Goal: Transaction & Acquisition: Purchase product/service

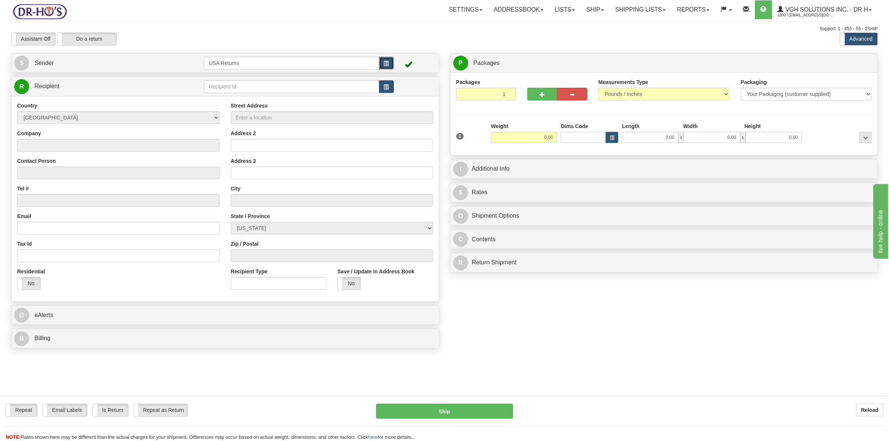
click at [387, 64] on span "button" at bounding box center [386, 63] width 5 height 5
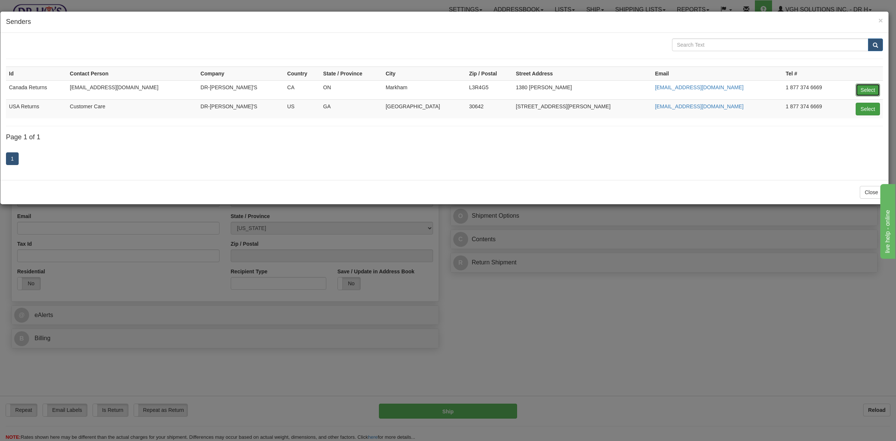
drag, startPoint x: 870, startPoint y: 87, endPoint x: 866, endPoint y: 88, distance: 4.5
click at [870, 87] on button "Select" at bounding box center [868, 90] width 24 height 13
type input "Canada Returns"
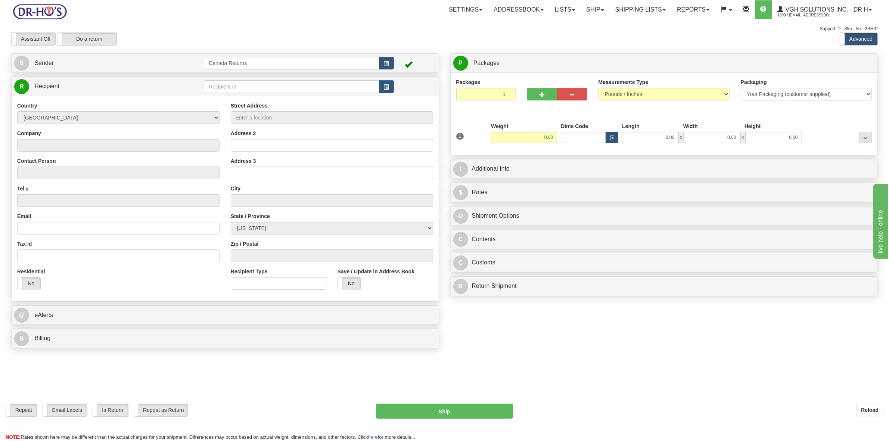
click at [96, 72] on div "S Sender Canada Returns" at bounding box center [225, 63] width 427 height 19
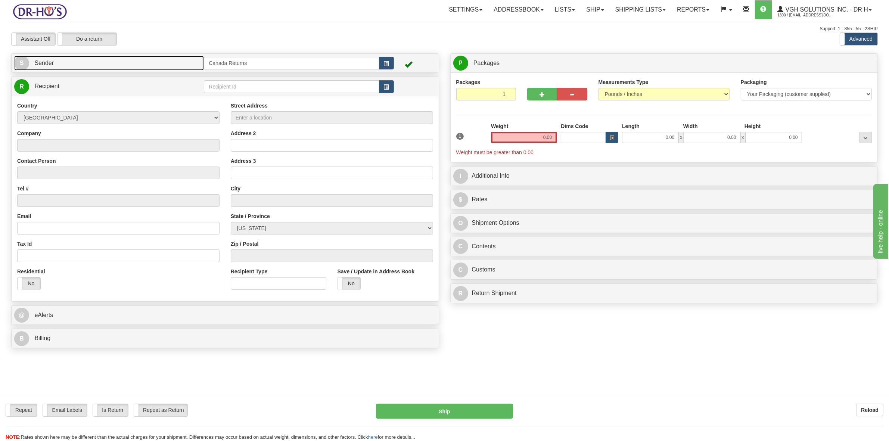
click at [97, 66] on link "S Sender" at bounding box center [109, 63] width 190 height 15
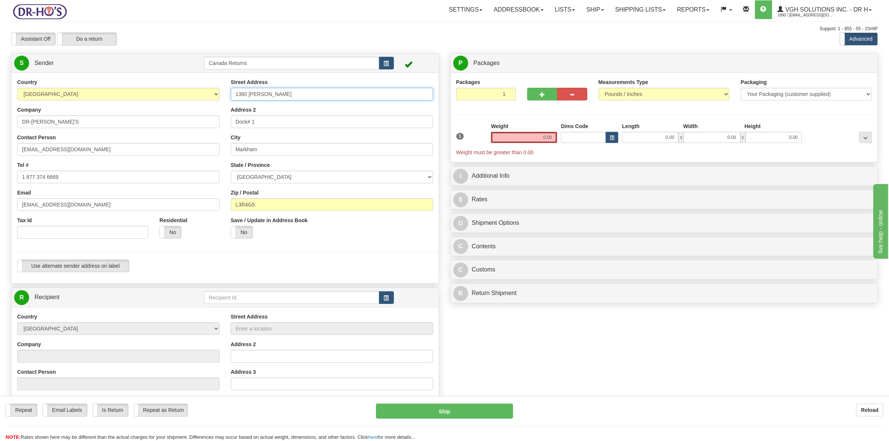
drag, startPoint x: 295, startPoint y: 95, endPoint x: 207, endPoint y: 97, distance: 87.8
click at [207, 97] on div "Country [GEOGRAPHIC_DATA] [GEOGRAPHIC_DATA] [GEOGRAPHIC_DATA] [GEOGRAPHIC_DATA]…" at bounding box center [225, 177] width 427 height 199
paste input "207-[STREET_ADDRESS]"
type input "207-[STREET_ADDRESS]"
drag, startPoint x: 259, startPoint y: 121, endPoint x: 213, endPoint y: 123, distance: 46.0
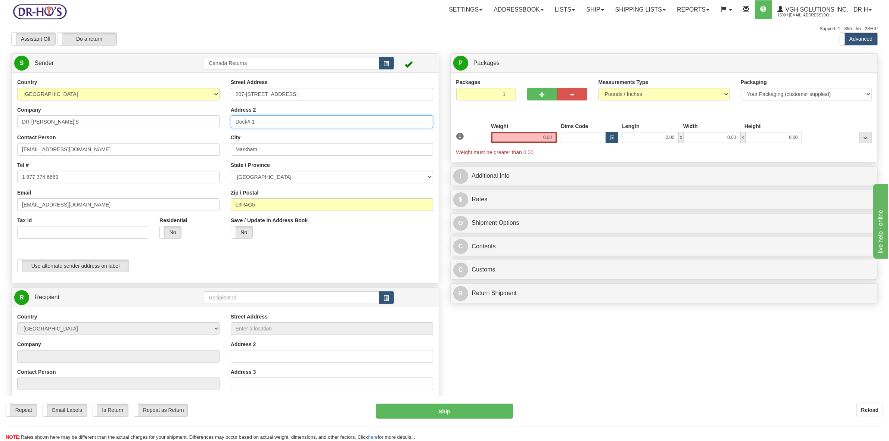
click at [215, 122] on div "Country [GEOGRAPHIC_DATA] [GEOGRAPHIC_DATA] [GEOGRAPHIC_DATA] [GEOGRAPHIC_DATA]…" at bounding box center [225, 177] width 427 height 199
drag, startPoint x: 268, startPoint y: 149, endPoint x: 217, endPoint y: 152, distance: 51.3
click at [217, 152] on div "Country [GEOGRAPHIC_DATA] [GEOGRAPHIC_DATA] [GEOGRAPHIC_DATA] [GEOGRAPHIC_DATA]…" at bounding box center [225, 177] width 427 height 199
type input "L3"
drag, startPoint x: 266, startPoint y: 204, endPoint x: 215, endPoint y: 202, distance: 50.8
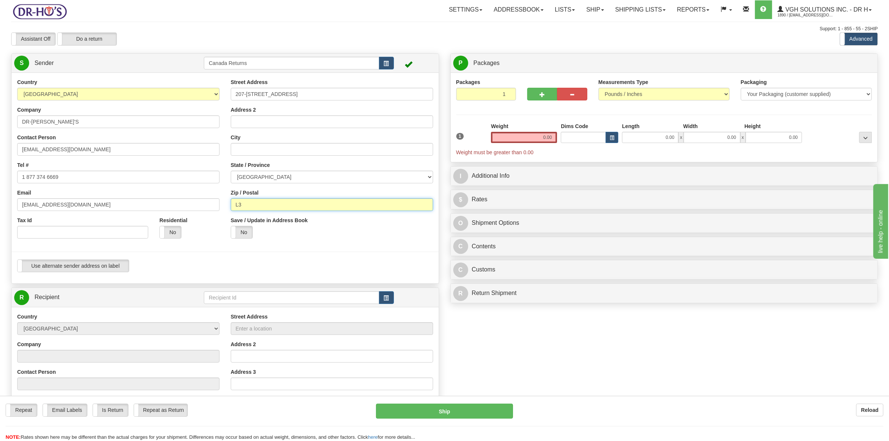
click at [213, 205] on div "Country [GEOGRAPHIC_DATA] [GEOGRAPHIC_DATA] [GEOGRAPHIC_DATA] [GEOGRAPHIC_DATA]…" at bounding box center [225, 177] width 427 height 199
click at [255, 123] on input "Address 2" at bounding box center [332, 121] width 202 height 13
click at [252, 155] on input "City" at bounding box center [332, 149] width 202 height 13
paste input "[GEOGRAPHIC_DATA]"
type input "[GEOGRAPHIC_DATA]"
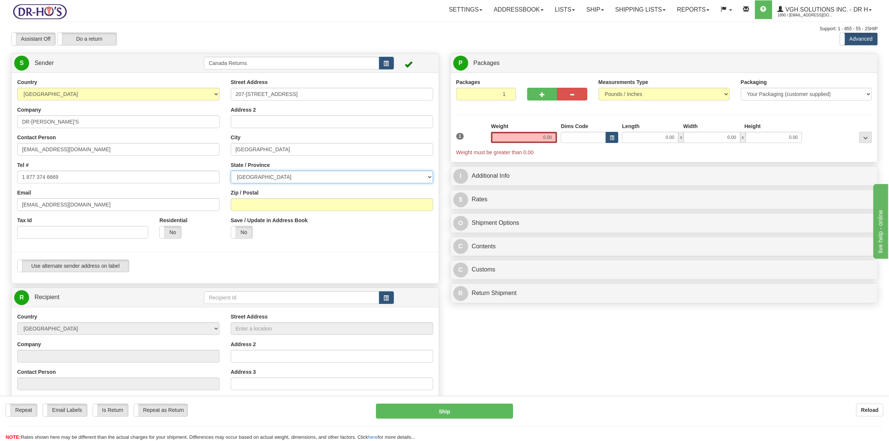
click at [258, 174] on select "[GEOGRAPHIC_DATA] [GEOGRAPHIC_DATA] [GEOGRAPHIC_DATA] [GEOGRAPHIC_DATA] [GEOGRA…" at bounding box center [332, 177] width 202 height 13
select select "AB"
click at [231, 171] on select "[GEOGRAPHIC_DATA] [GEOGRAPHIC_DATA] [GEOGRAPHIC_DATA] [GEOGRAPHIC_DATA] [GEOGRA…" at bounding box center [332, 177] width 202 height 13
click at [253, 209] on input "Zip / Postal" at bounding box center [332, 204] width 202 height 13
paste input "T5M 4C4"
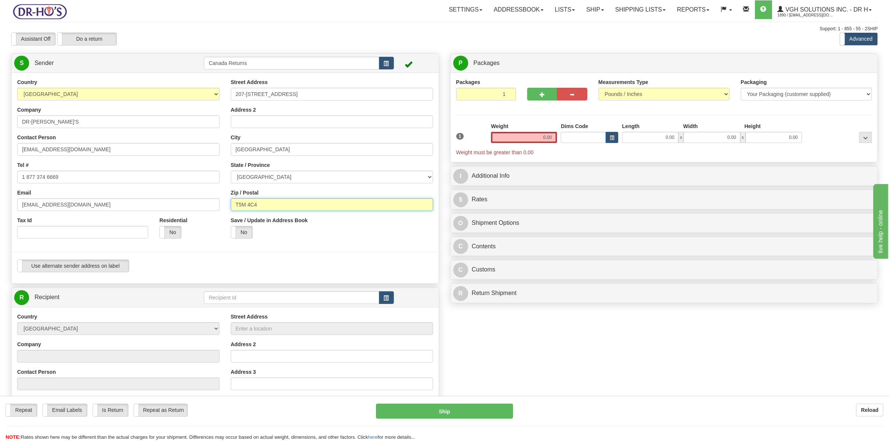
type input "T5M 4C4"
drag, startPoint x: 53, startPoint y: 122, endPoint x: 0, endPoint y: 124, distance: 52.3
click at [0, 124] on div "Toggle navigation Settings Shipping Preferences Fields Preferences New" at bounding box center [444, 300] width 889 height 601
drag, startPoint x: 69, startPoint y: 152, endPoint x: 0, endPoint y: 152, distance: 69.5
click at [0, 152] on div "Toggle navigation Settings Shipping Preferences Fields Preferences New" at bounding box center [444, 300] width 889 height 601
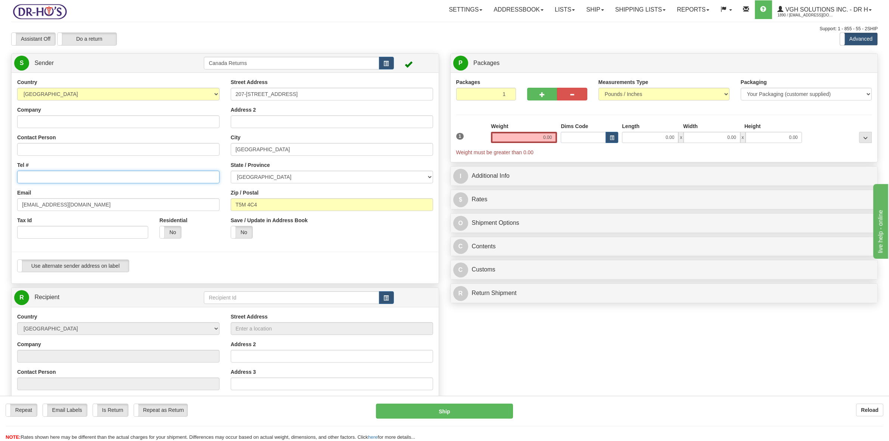
drag, startPoint x: 72, startPoint y: 175, endPoint x: 4, endPoint y: 178, distance: 68.0
click at [4, 178] on div "Toggle navigation Settings Shipping Preferences Fields Preferences New" at bounding box center [444, 300] width 889 height 601
drag, startPoint x: 79, startPoint y: 206, endPoint x: 0, endPoint y: 205, distance: 78.4
click at [0, 205] on div "Toggle navigation Settings Shipping Preferences Fields Preferences New" at bounding box center [444, 300] width 889 height 601
click at [43, 122] on input "Company" at bounding box center [118, 121] width 202 height 13
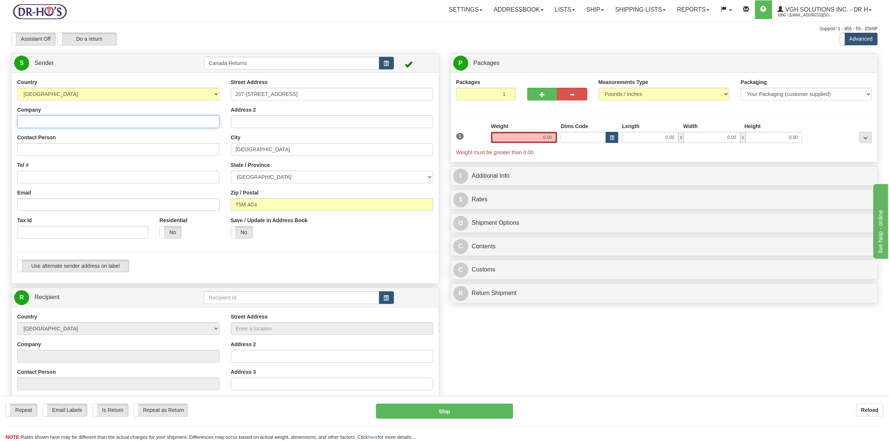
paste input "[PERSON_NAME]"
type input "[PERSON_NAME]"
click at [38, 150] on input "Contact Person" at bounding box center [118, 149] width 202 height 13
paste input "[PERSON_NAME]"
type input "[PERSON_NAME]"
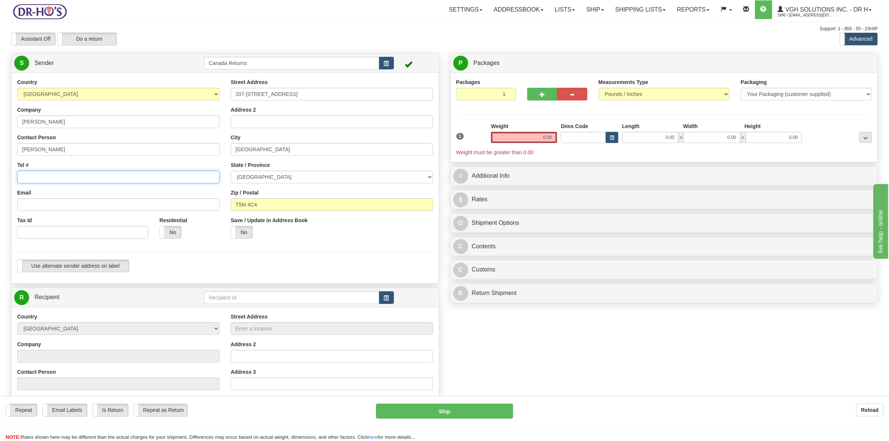
drag, startPoint x: 38, startPoint y: 176, endPoint x: 51, endPoint y: 161, distance: 20.4
click at [38, 176] on input "Tel #" at bounding box center [118, 177] width 202 height 13
paste input "5875251937"
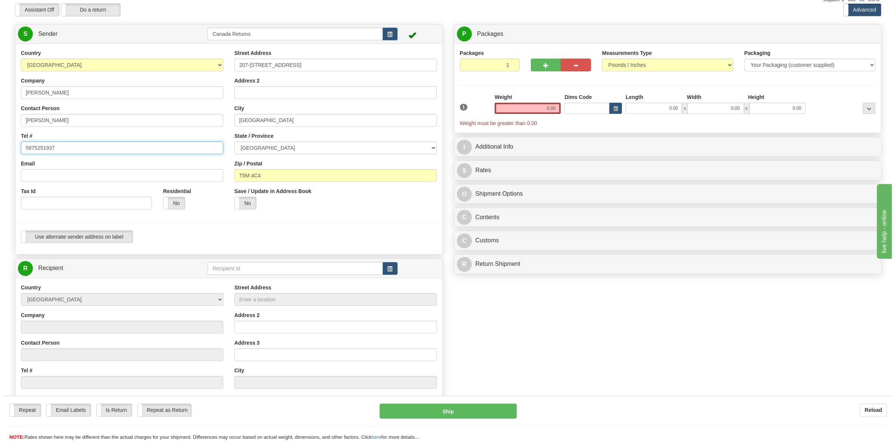
scroll to position [140, 0]
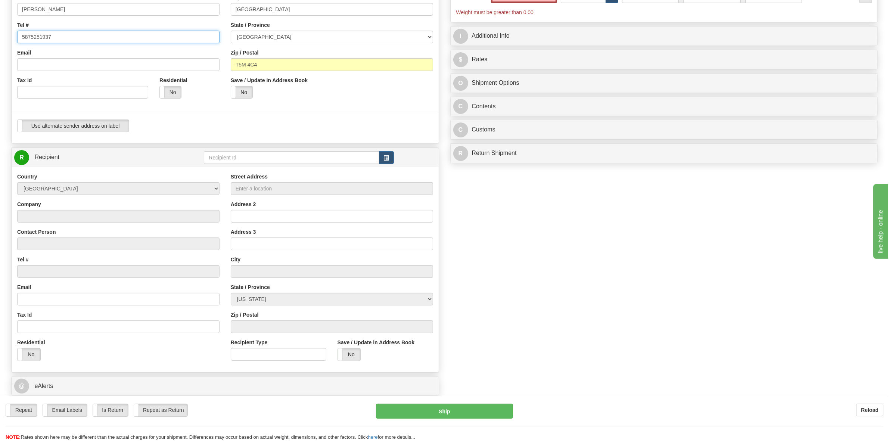
type input "5875251937"
click at [75, 59] on input "Email" at bounding box center [118, 64] width 202 height 13
paste input "[EMAIL_ADDRESS][DOMAIN_NAME]"
type input "[EMAIL_ADDRESS][DOMAIN_NAME]"
click at [384, 158] on span "button" at bounding box center [386, 158] width 5 height 5
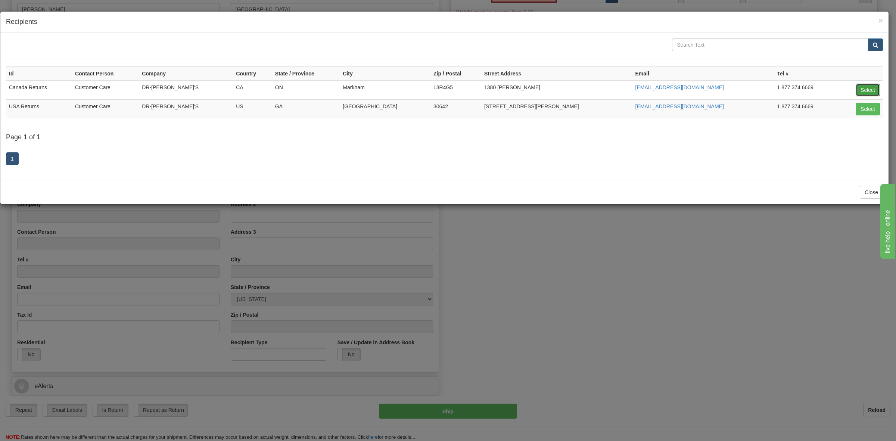
click at [863, 85] on button "Select" at bounding box center [868, 90] width 24 height 13
type input "Canada Returns"
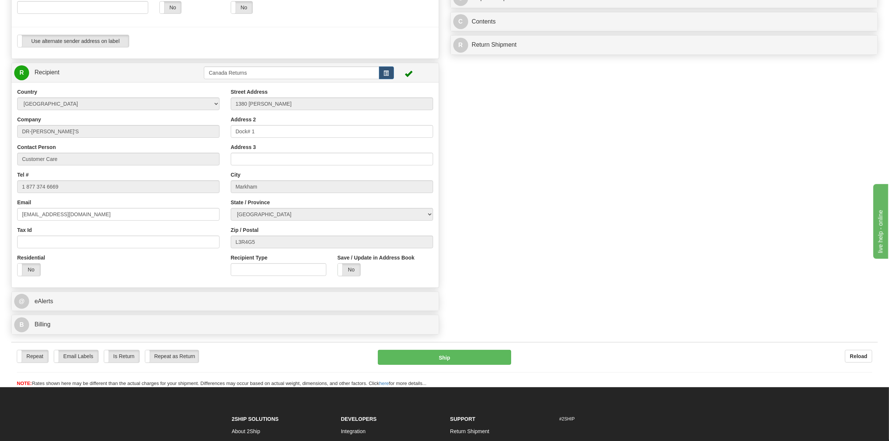
scroll to position [226, 0]
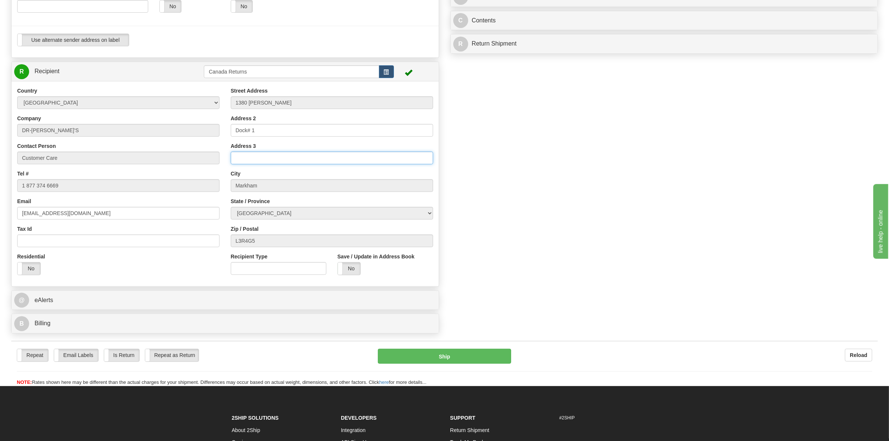
type input "0.00"
click at [247, 161] on input "Address 3" at bounding box center [332, 158] width 202 height 13
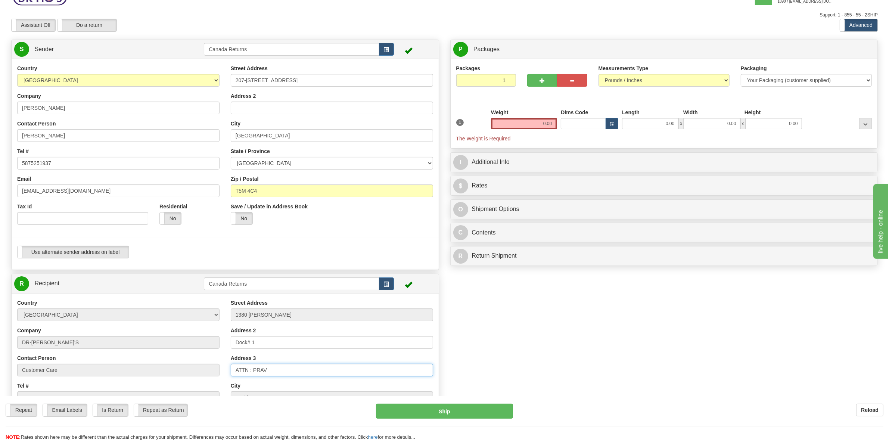
scroll to position [0, 0]
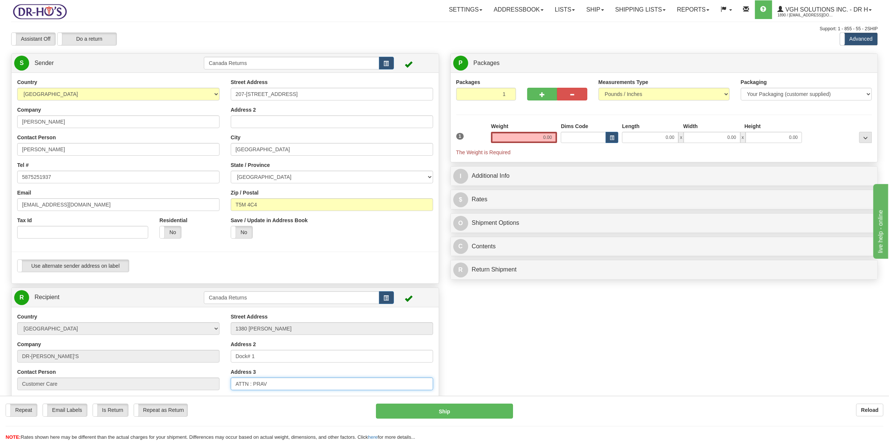
type input "ATTN : PRAV"
click at [551, 135] on input "0.00" at bounding box center [524, 137] width 66 height 11
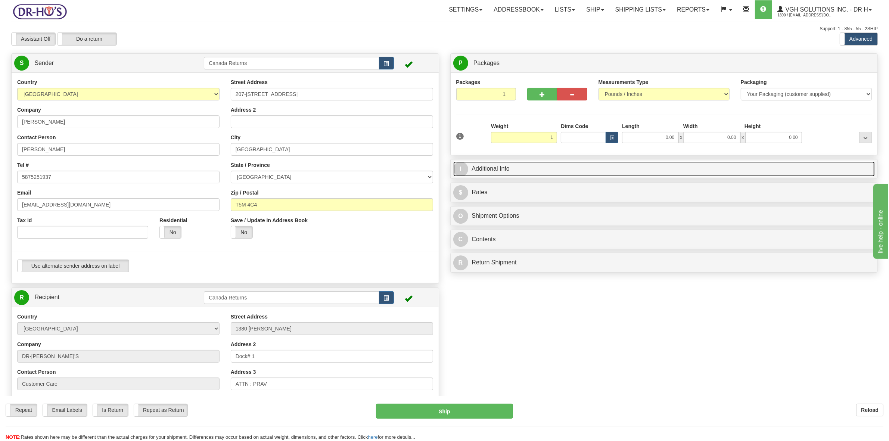
type input "1.00"
click at [492, 172] on link "I Additional Info" at bounding box center [664, 168] width 422 height 15
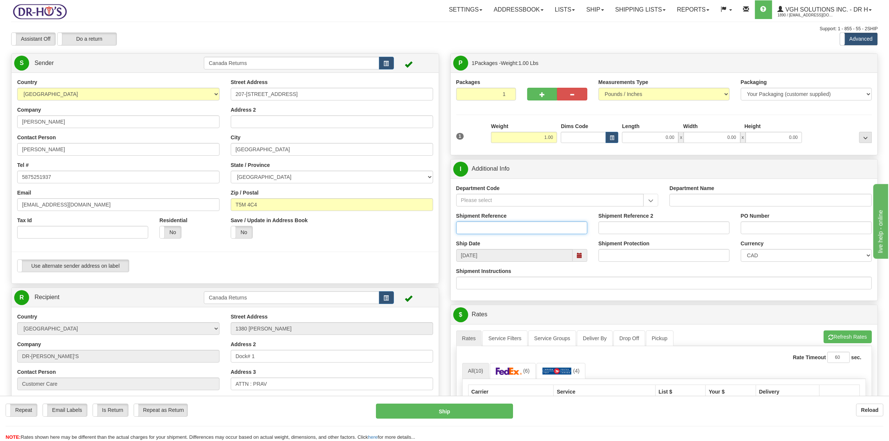
click at [576, 227] on input "Shipment Reference" at bounding box center [521, 227] width 131 height 13
paste input "1204516"
click at [581, 254] on span at bounding box center [579, 255] width 5 height 5
type input "1204516"
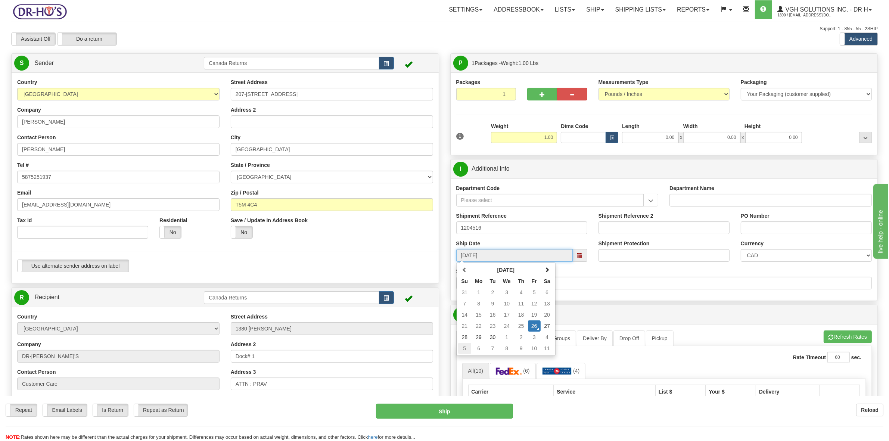
click at [467, 349] on td "5" at bounding box center [464, 348] width 13 height 11
type input "[DATE]"
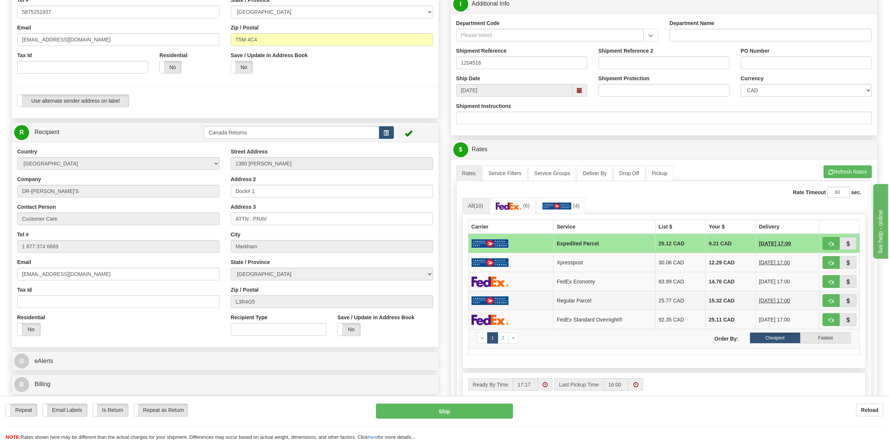
scroll to position [187, 0]
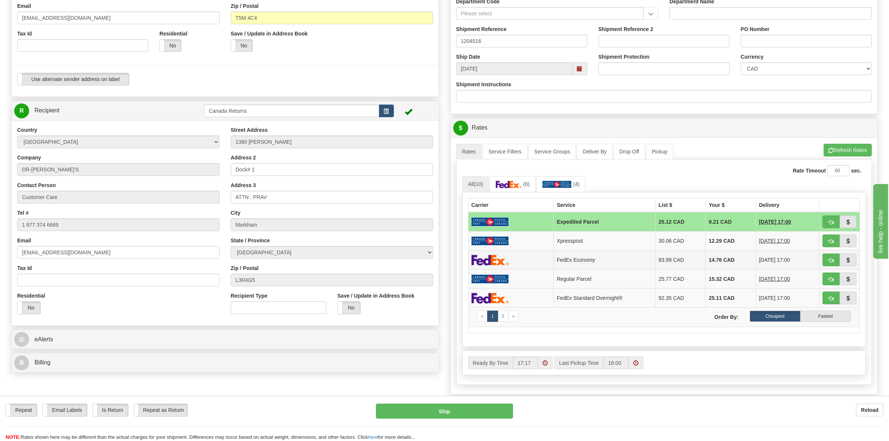
click at [607, 267] on td "FedEx Economy" at bounding box center [605, 260] width 102 height 19
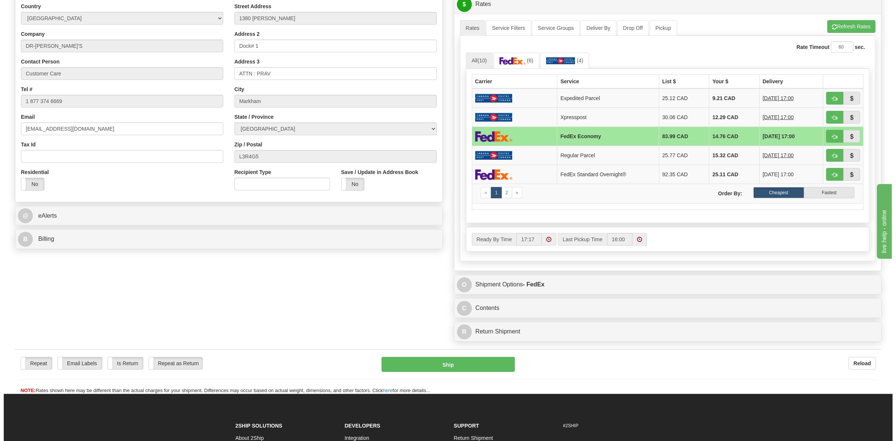
scroll to position [327, 0]
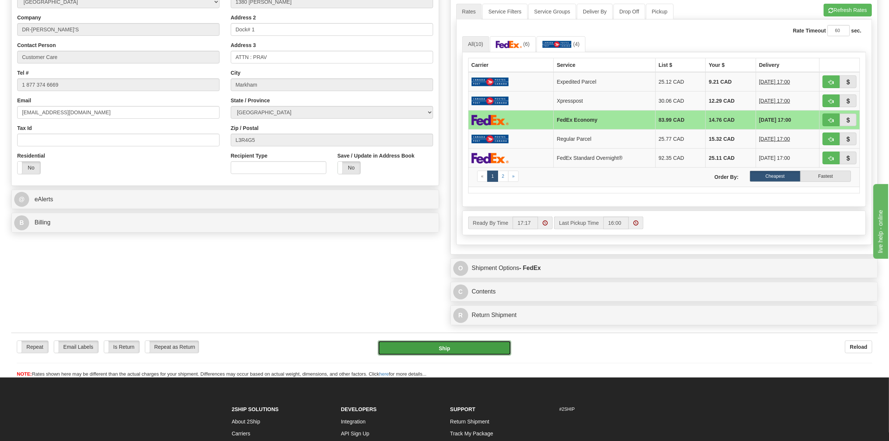
click at [451, 351] on button "Ship" at bounding box center [444, 348] width 133 height 15
type input "20"
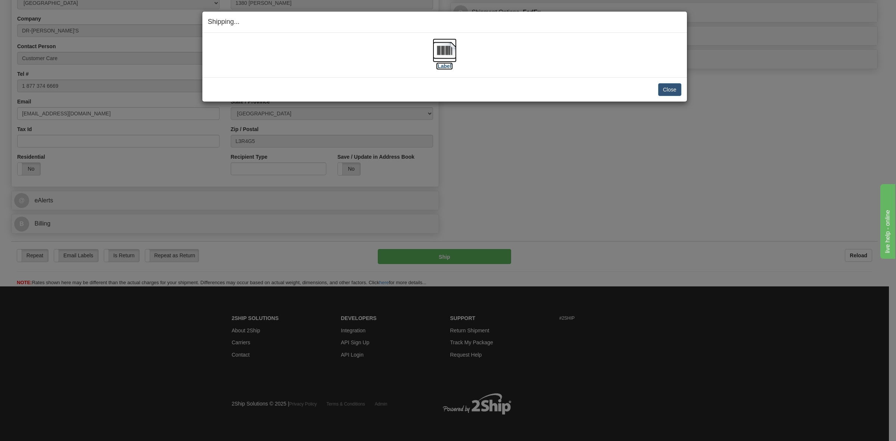
click at [447, 66] on label "[Label]" at bounding box center [444, 65] width 17 height 7
click at [444, 64] on label "[Label]" at bounding box center [444, 65] width 17 height 7
